Goal: Transaction & Acquisition: Download file/media

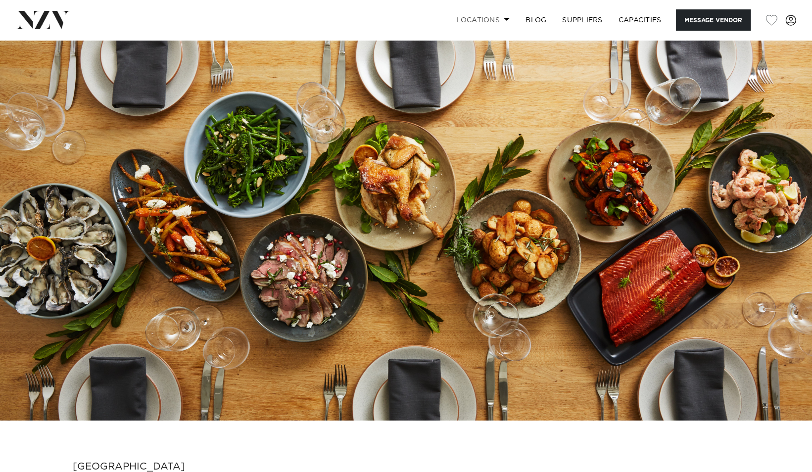
click at [494, 18] on link "Locations" at bounding box center [483, 19] width 69 height 21
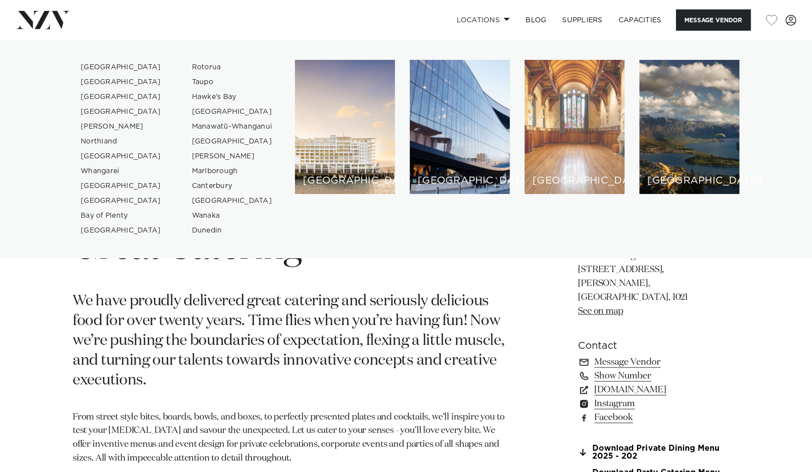
scroll to position [50, 0]
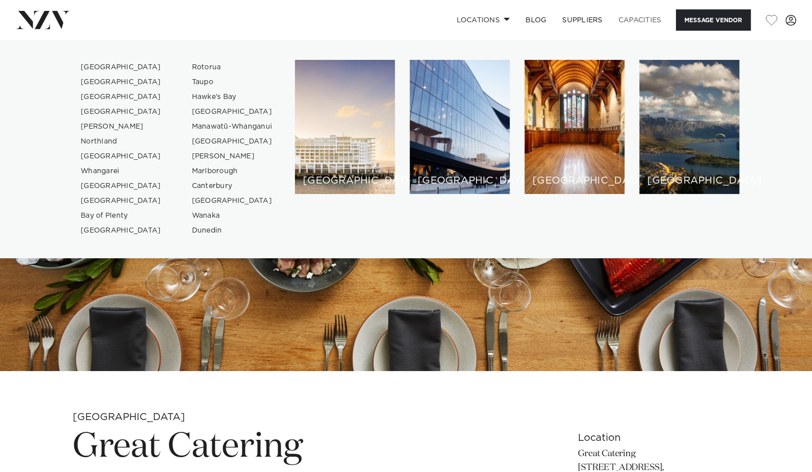
click at [635, 19] on link "Capacities" at bounding box center [640, 19] width 59 height 21
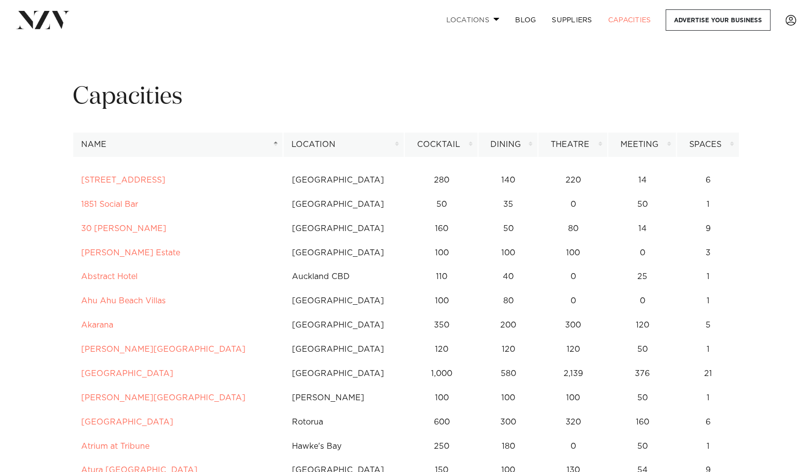
click at [488, 23] on link "Locations" at bounding box center [472, 19] width 69 height 21
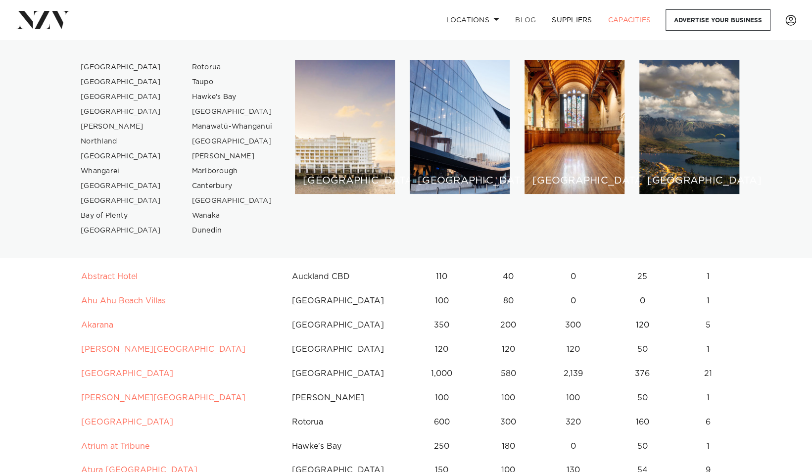
click at [524, 18] on link "BLOG" at bounding box center [525, 19] width 37 height 21
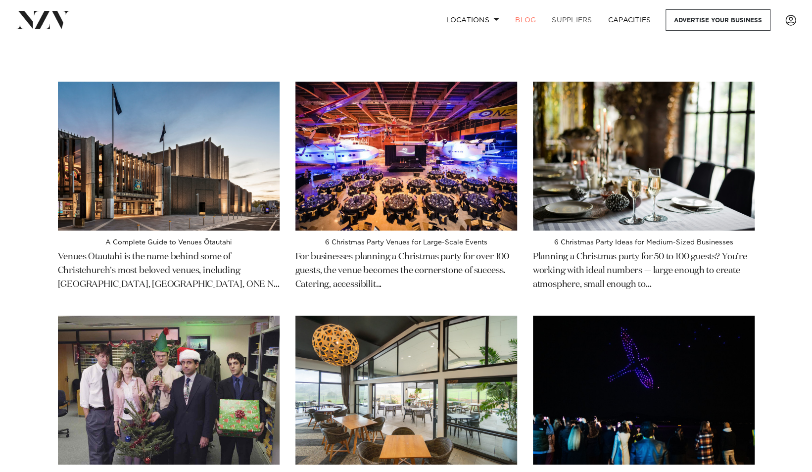
click at [572, 21] on link "SUPPLIERS" at bounding box center [572, 19] width 56 height 21
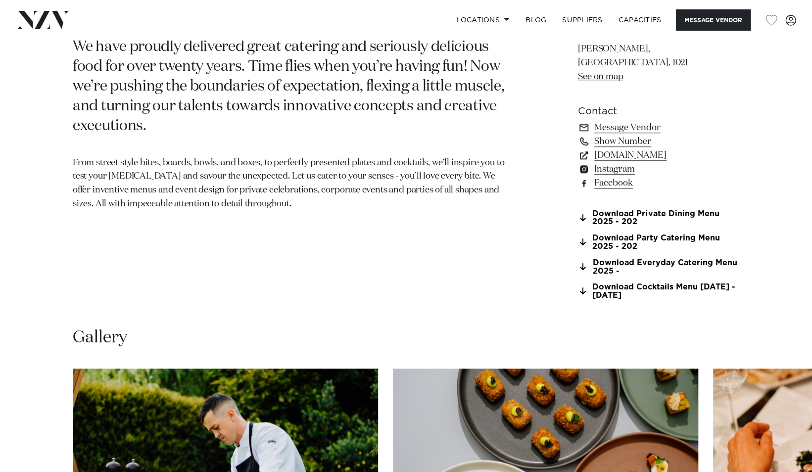
scroll to position [545, 0]
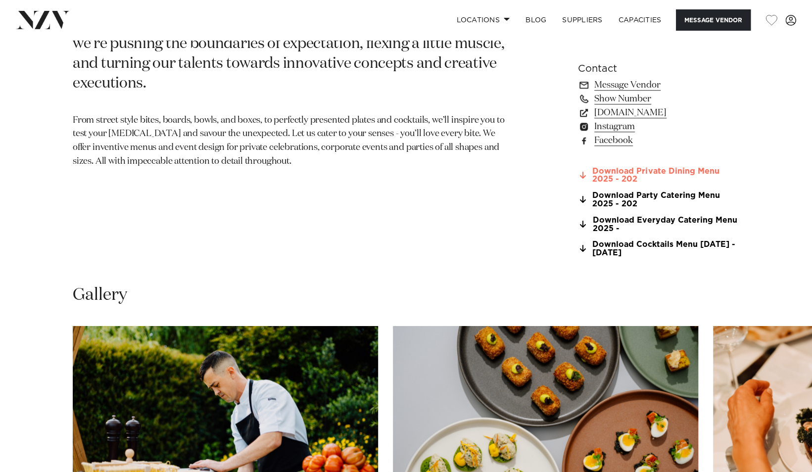
click at [618, 167] on link "Download Private Dining Menu 2025 - 202" at bounding box center [658, 175] width 161 height 17
